Goal: Check status: Check status

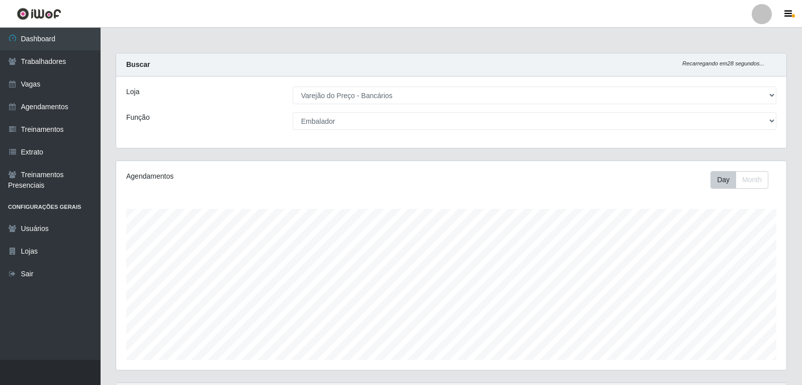
select select "157"
select select "1"
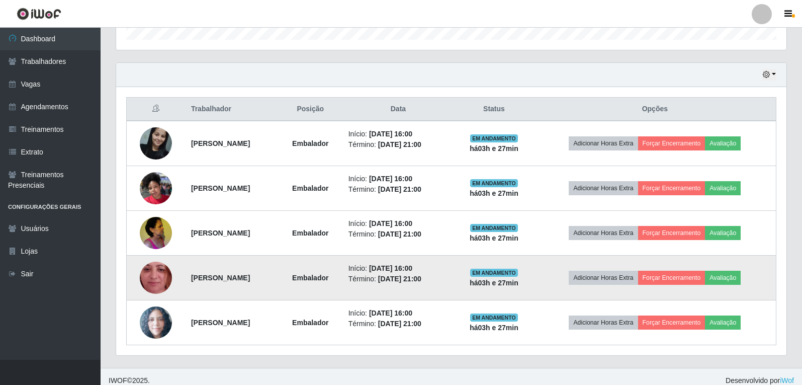
scroll to position [328, 0]
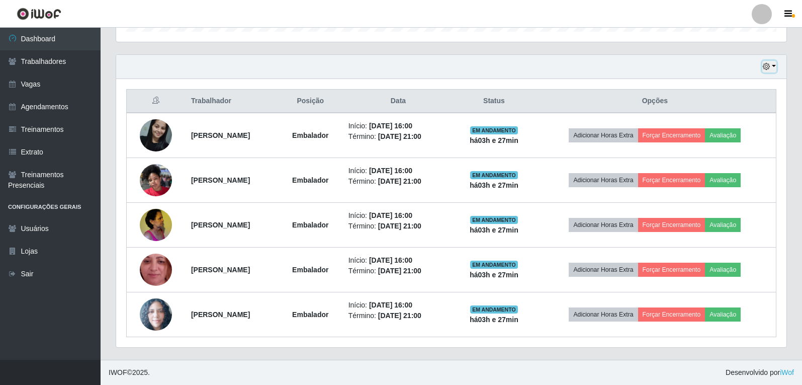
click at [767, 63] on icon "button" at bounding box center [766, 66] width 7 height 7
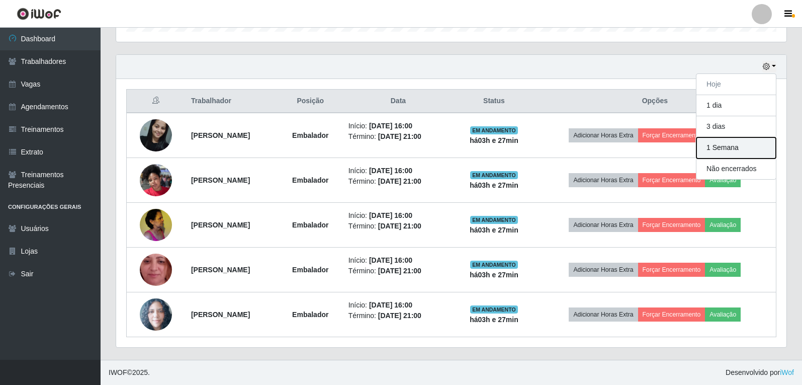
click at [725, 148] on button "1 Semana" at bounding box center [735, 147] width 79 height 21
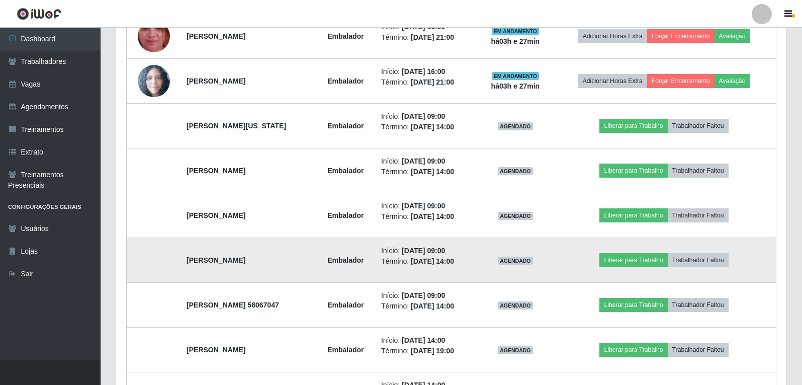
scroll to position [579, 0]
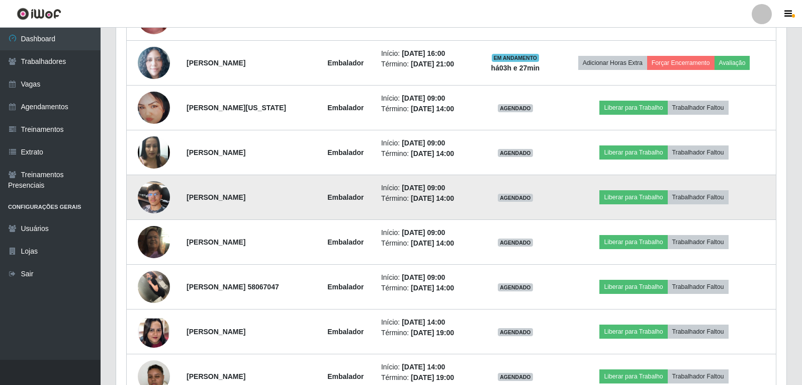
click at [153, 201] on img at bounding box center [154, 196] width 32 height 43
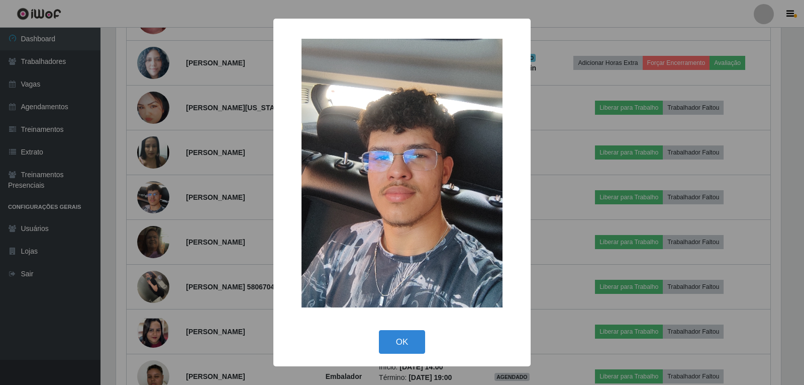
click at [153, 202] on div "× OK Cancel" at bounding box center [402, 192] width 804 height 385
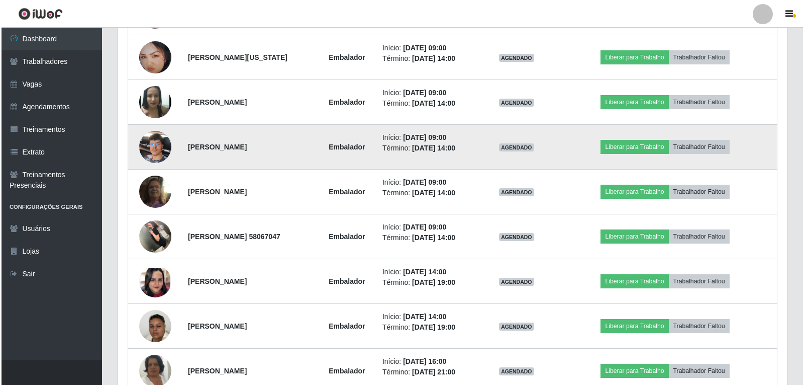
scroll to position [680, 0]
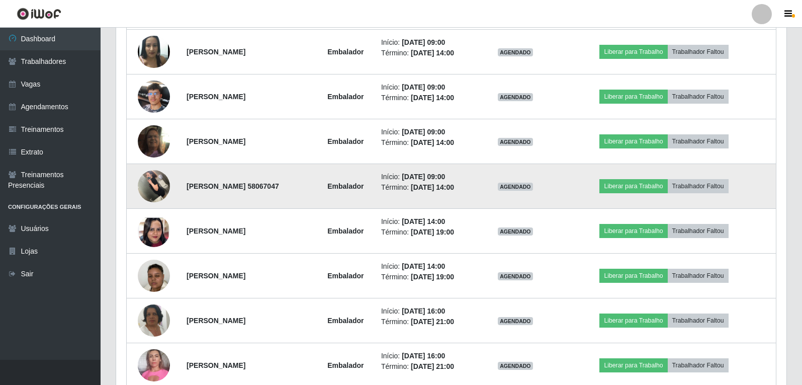
click at [152, 195] on img at bounding box center [154, 185] width 32 height 43
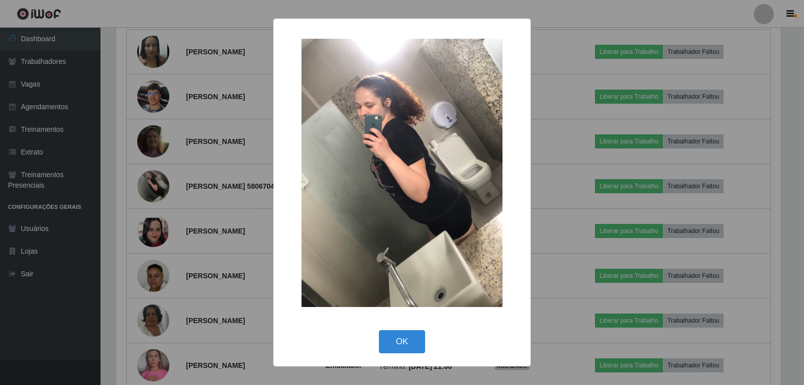
click at [152, 193] on div "× OK Cancel" at bounding box center [402, 192] width 804 height 385
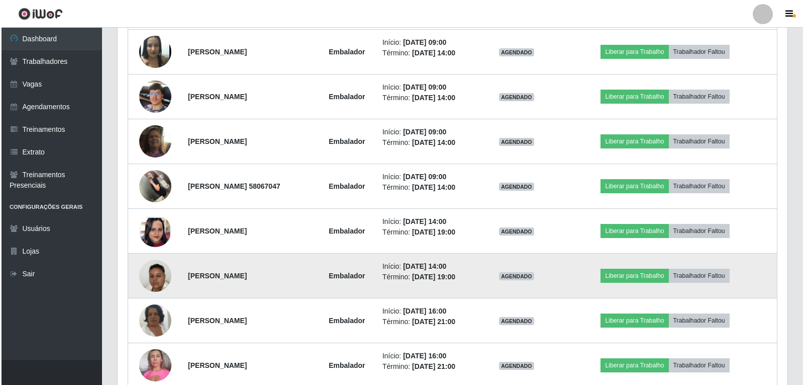
scroll to position [730, 0]
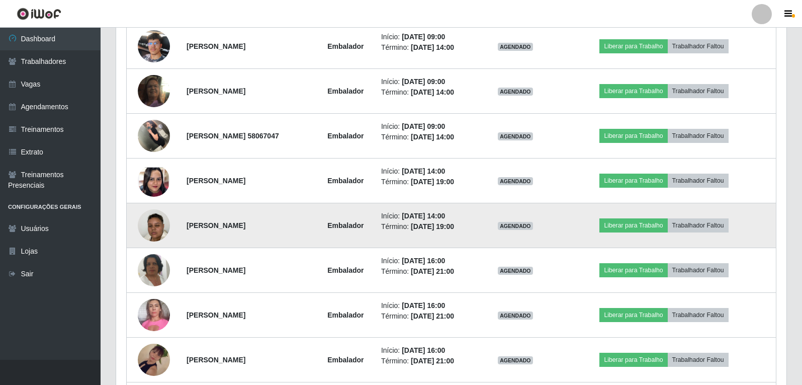
click at [153, 225] on img at bounding box center [154, 225] width 32 height 57
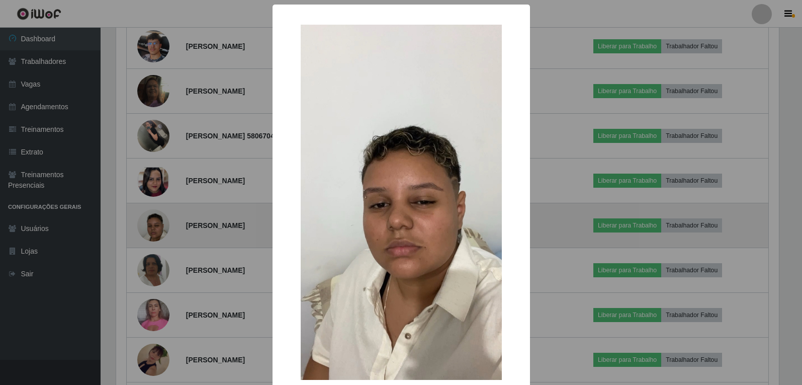
scroll to position [209, 665]
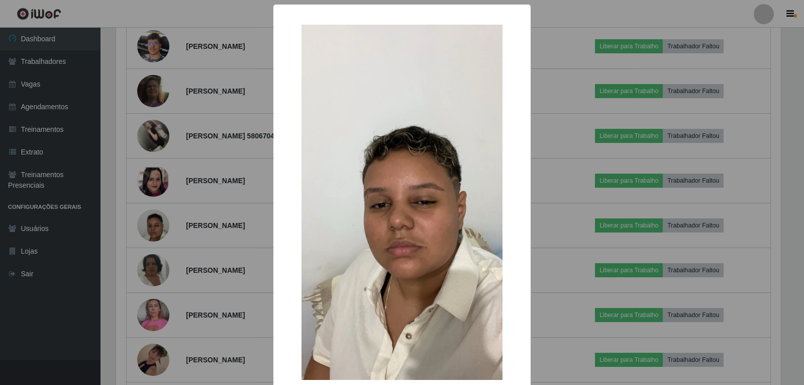
click at [153, 223] on div "× OK Cancel" at bounding box center [402, 192] width 804 height 385
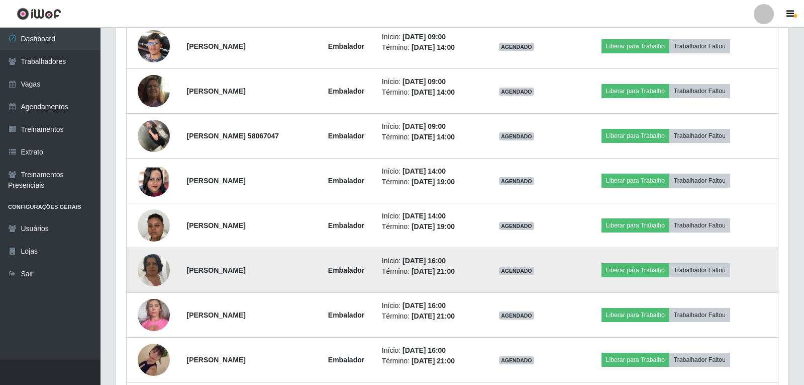
scroll to position [209, 670]
click at [148, 260] on img at bounding box center [154, 269] width 32 height 57
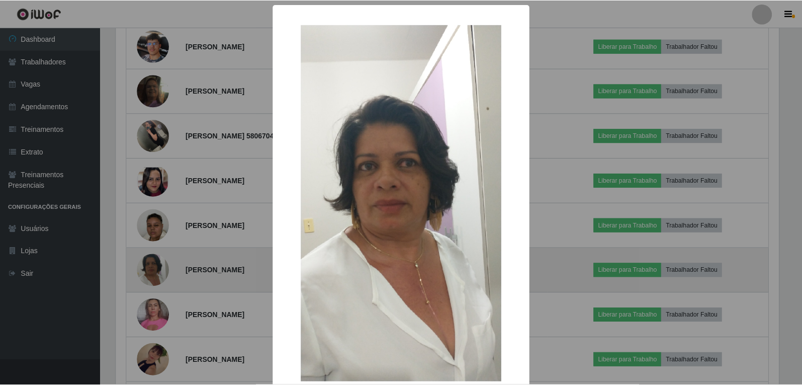
scroll to position [209, 665]
click at [148, 260] on div "× OK Cancel" at bounding box center [402, 192] width 804 height 385
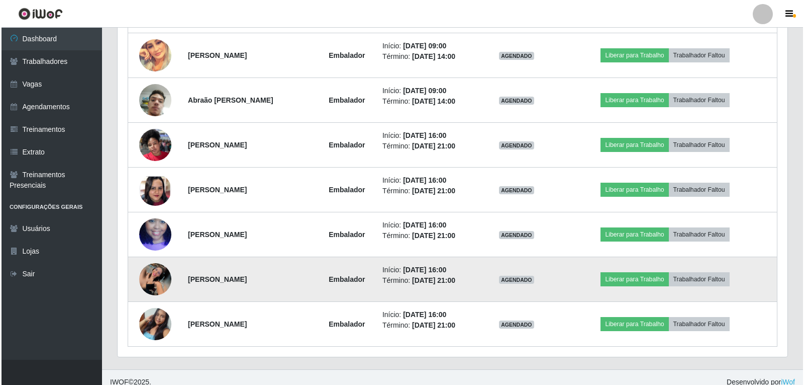
scroll to position [2207, 0]
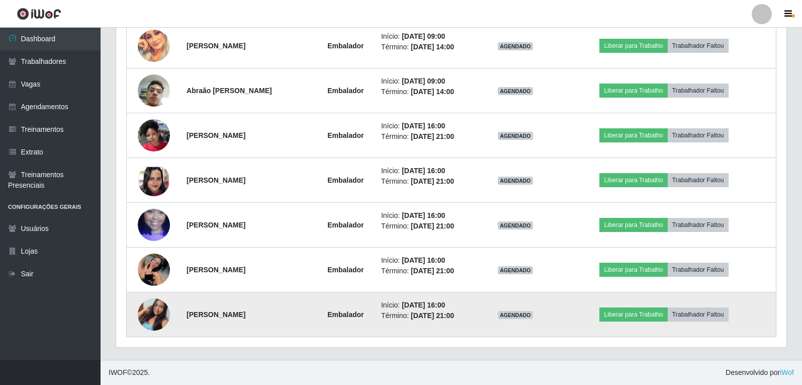
click at [152, 308] on img at bounding box center [154, 314] width 32 height 48
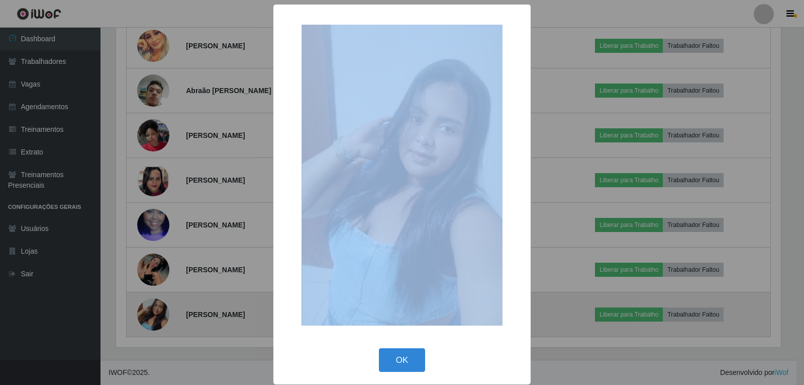
click at [152, 308] on div "× OK Cancel" at bounding box center [402, 192] width 804 height 385
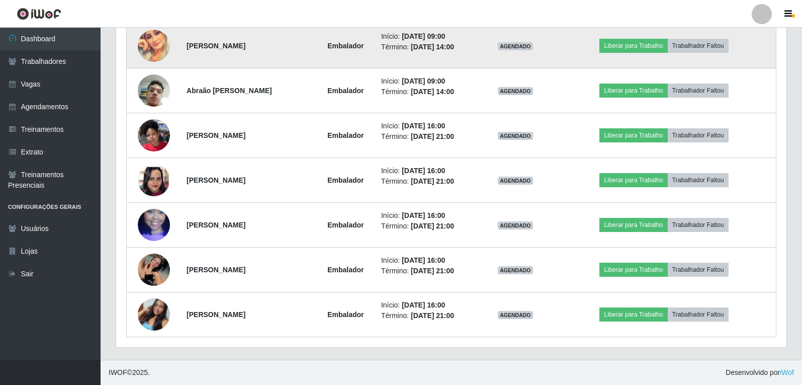
click at [153, 45] on img at bounding box center [154, 46] width 32 height 32
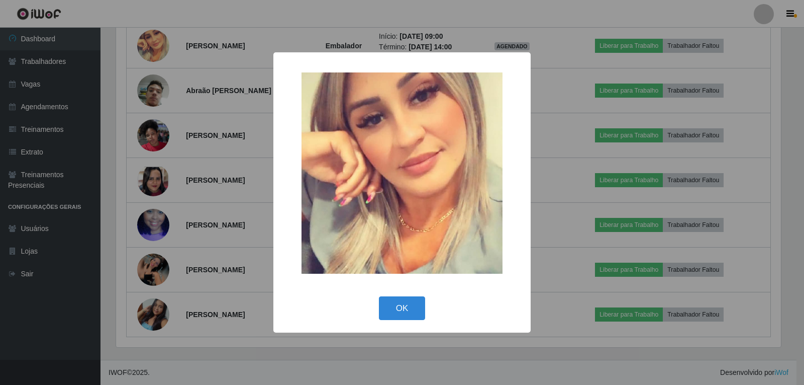
click at [153, 45] on div "× OK Cancel" at bounding box center [402, 192] width 804 height 385
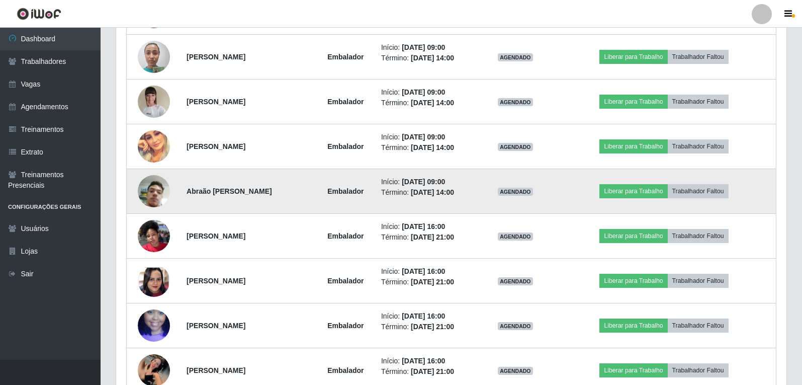
scroll to position [2056, 0]
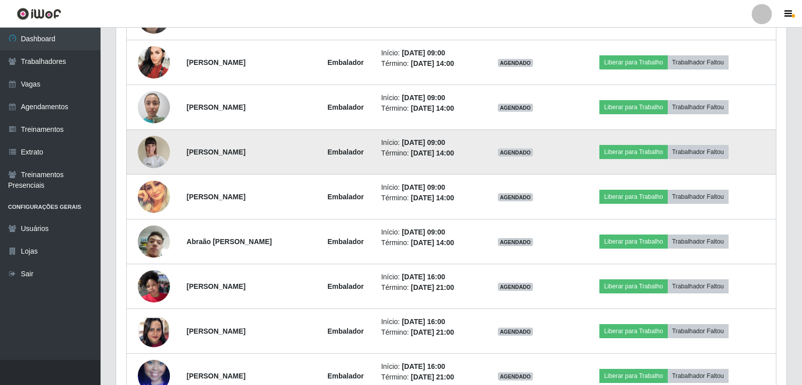
click at [150, 147] on img at bounding box center [154, 151] width 32 height 43
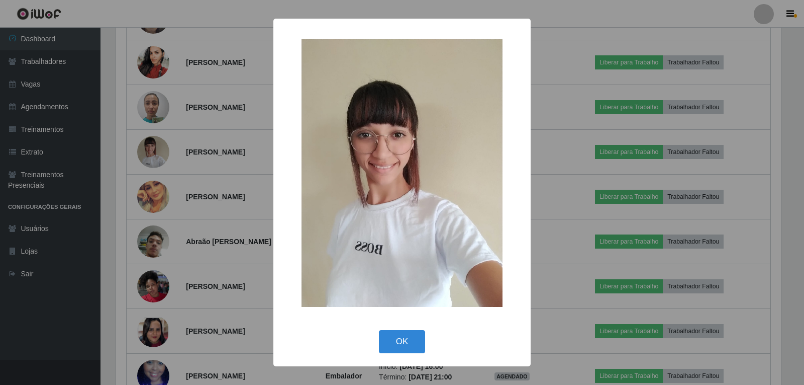
click at [150, 149] on div "× OK Cancel" at bounding box center [402, 192] width 804 height 385
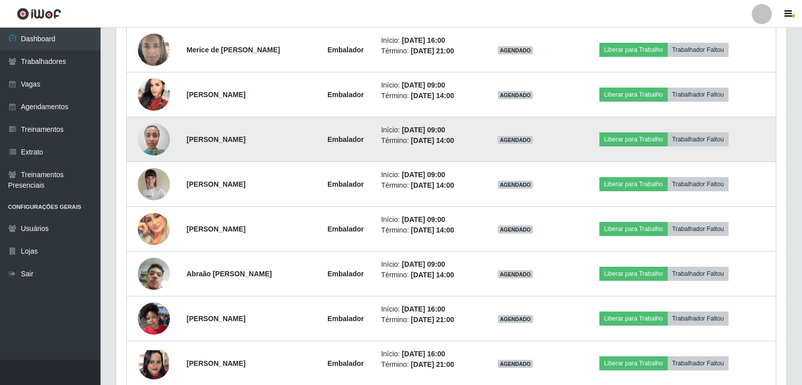
scroll to position [2006, 0]
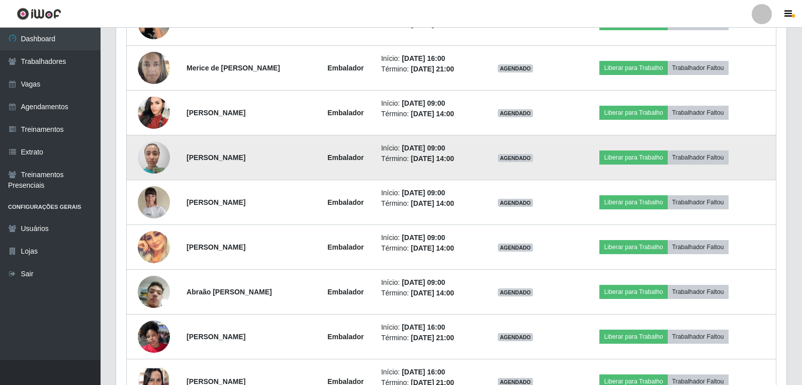
click at [150, 154] on img at bounding box center [154, 157] width 32 height 43
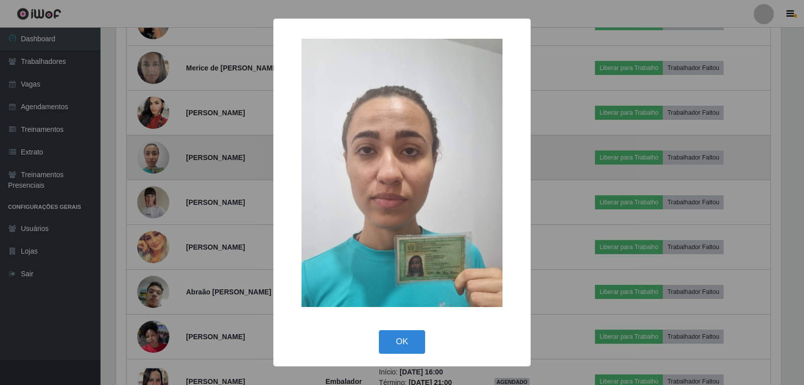
click at [150, 154] on div "× OK Cancel" at bounding box center [402, 192] width 804 height 385
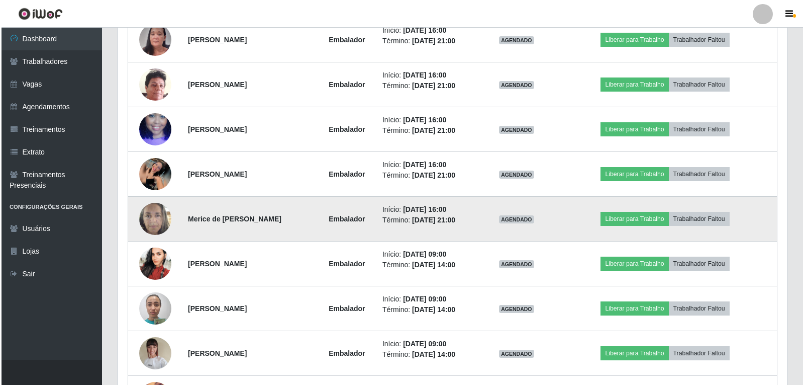
scroll to position [1805, 0]
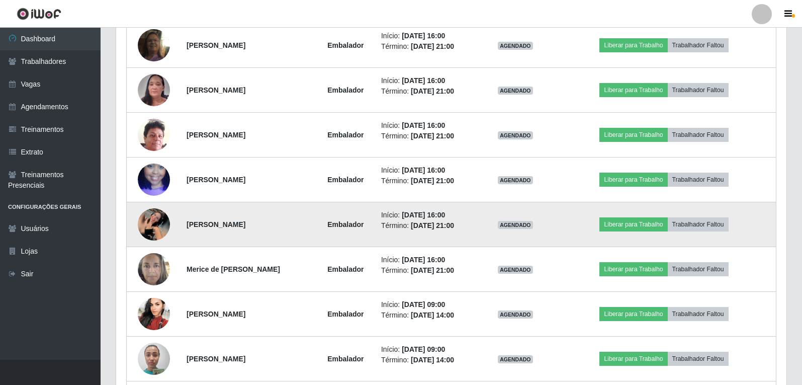
click at [159, 226] on img at bounding box center [154, 224] width 32 height 32
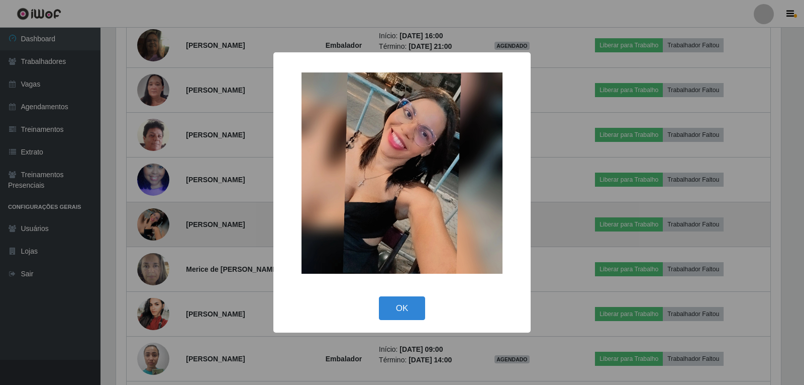
click at [159, 226] on div "× OK Cancel" at bounding box center [402, 192] width 804 height 385
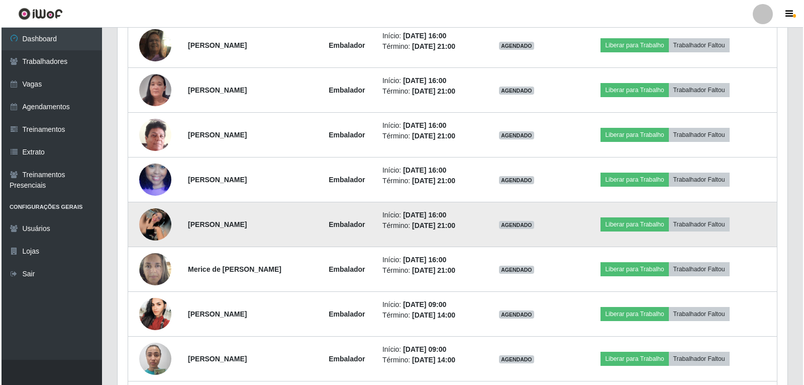
scroll to position [209, 670]
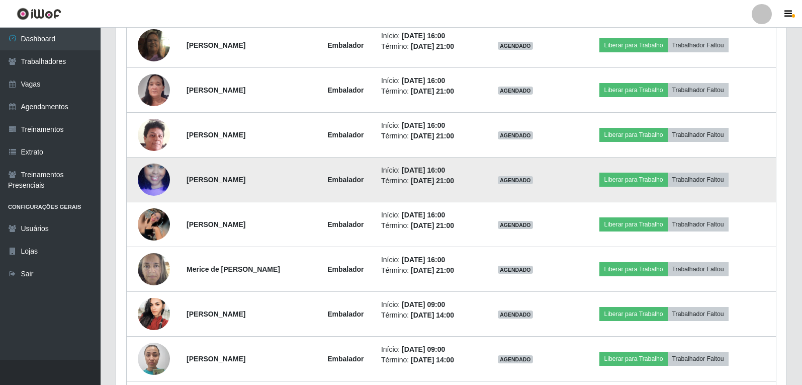
click at [151, 188] on img at bounding box center [154, 179] width 32 height 57
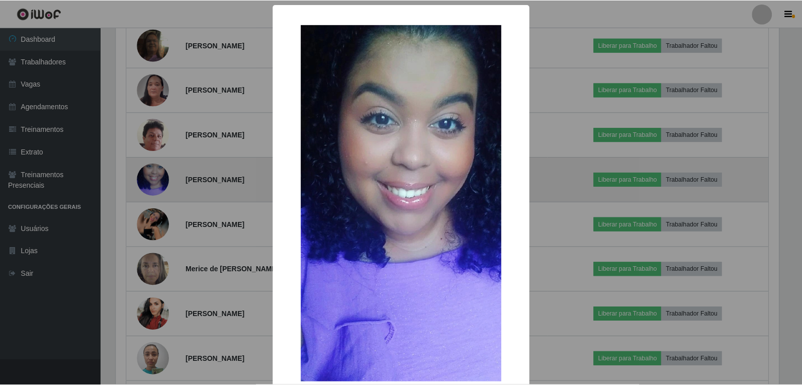
scroll to position [209, 665]
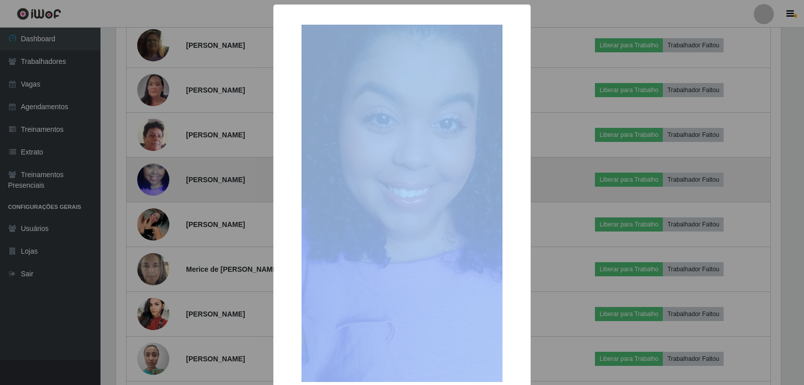
click at [151, 188] on div "× OK Cancel" at bounding box center [402, 192] width 804 height 385
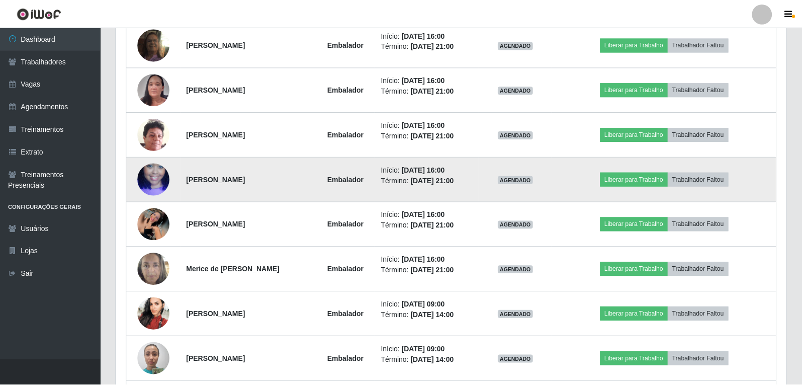
scroll to position [209, 670]
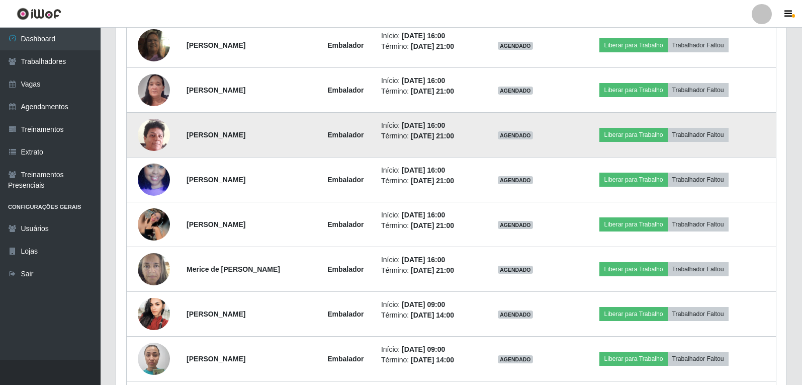
click at [153, 143] on img at bounding box center [154, 135] width 32 height 68
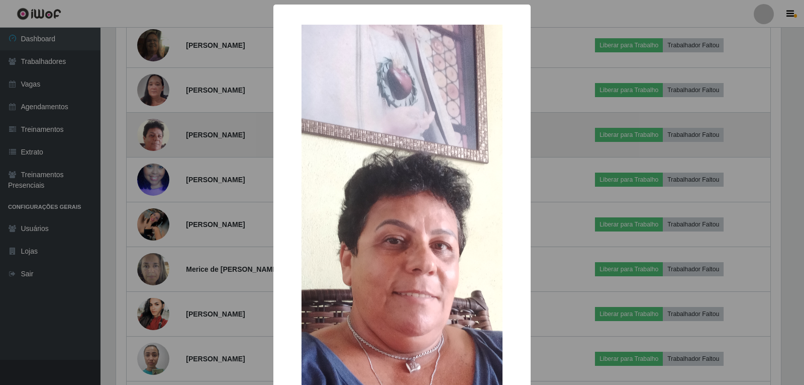
click at [153, 142] on div "× OK Cancel" at bounding box center [402, 192] width 804 height 385
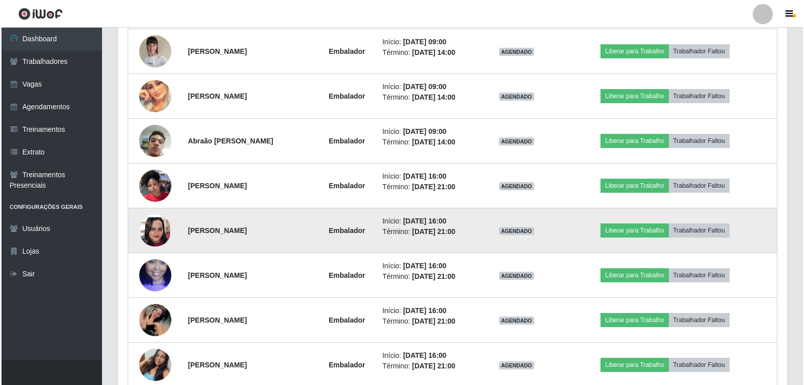
scroll to position [2207, 0]
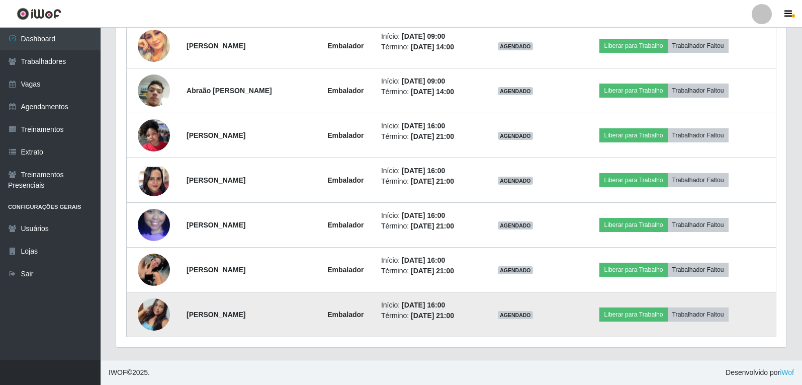
click at [153, 308] on img at bounding box center [154, 314] width 32 height 48
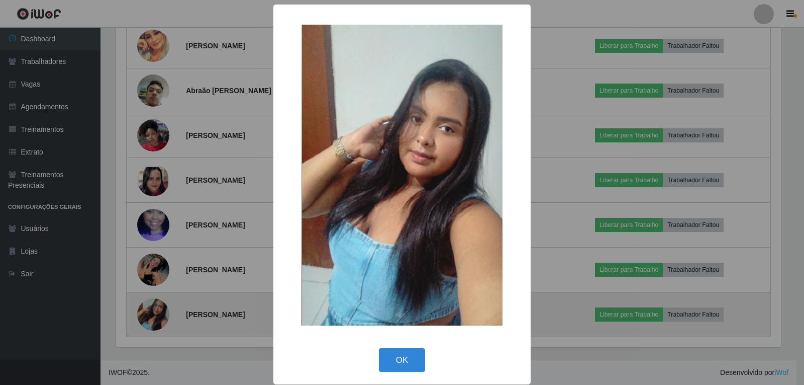
click at [153, 308] on div "× OK Cancel" at bounding box center [402, 192] width 804 height 385
